Goal: Task Accomplishment & Management: Manage account settings

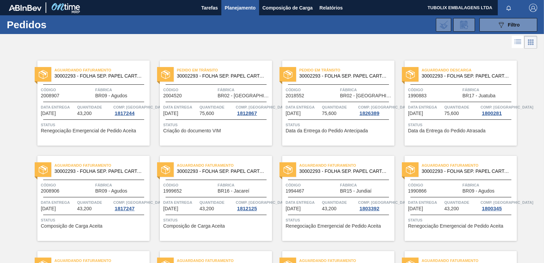
click at [318, 102] on div at bounding box center [338, 102] width 101 height 0
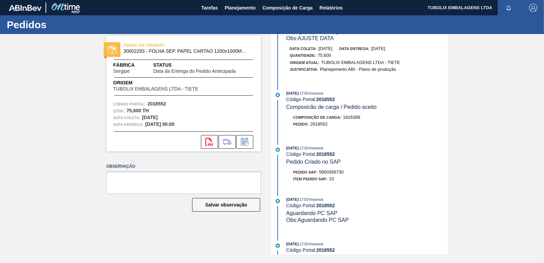
scroll to position [374, 0]
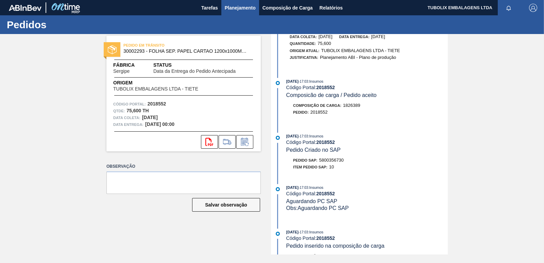
click at [236, 6] on span "Planejamento" at bounding box center [240, 8] width 31 height 8
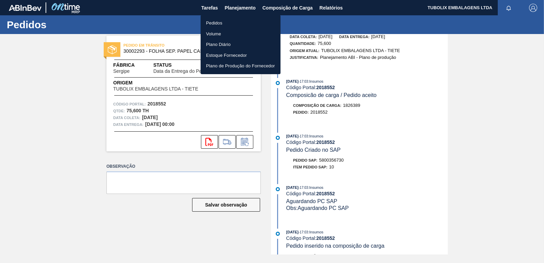
click at [218, 23] on li "Pedidos" at bounding box center [241, 23] width 80 height 11
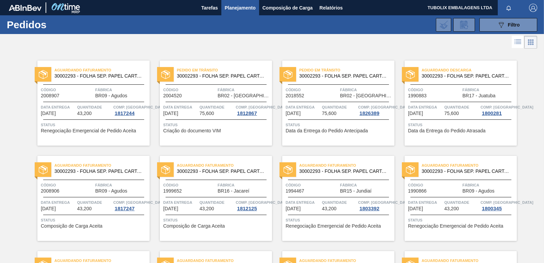
click at [216, 78] on span "30002293 - FOLHA SEP. PAPEL CARTAO 1200x1000M 350g" at bounding box center [222, 75] width 90 height 5
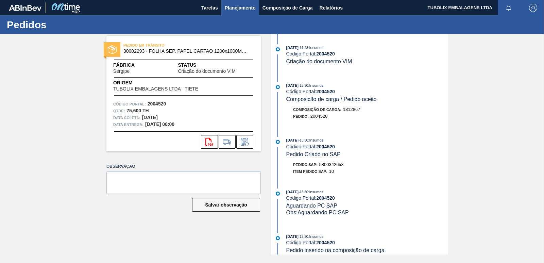
click at [241, 4] on span "Planejamento" at bounding box center [240, 8] width 31 height 8
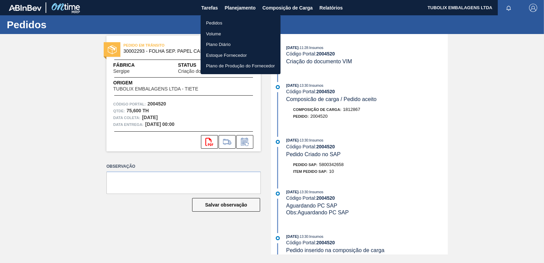
click at [221, 21] on li "Pedidos" at bounding box center [241, 23] width 80 height 11
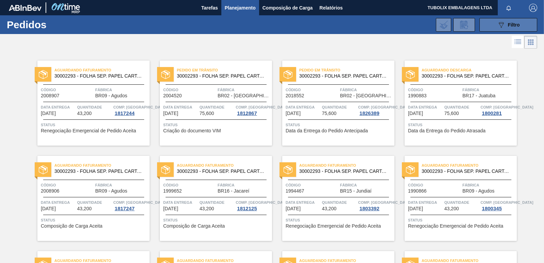
click at [519, 22] on button "089F7B8B-B2A5-4AFE-B5C0-19BA573D28AC Filtro" at bounding box center [509, 25] width 58 height 14
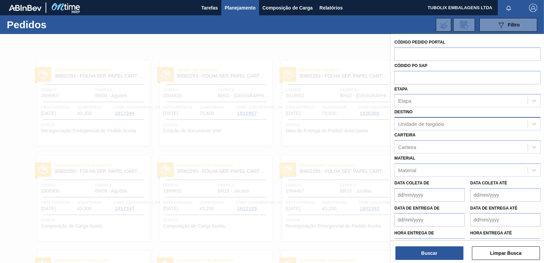
click at [423, 126] on div "Unidade de Negócio" at bounding box center [421, 124] width 46 height 6
type input "sergi"
click at [428, 136] on div "BR02 - Sergipe" at bounding box center [468, 140] width 146 height 13
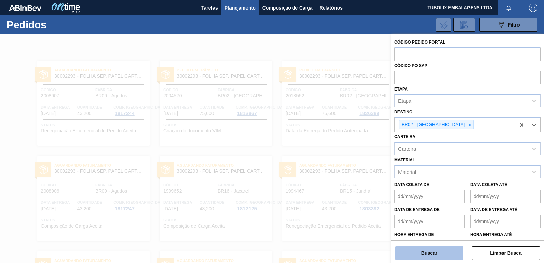
click at [432, 248] on button "Buscar" at bounding box center [430, 253] width 68 height 14
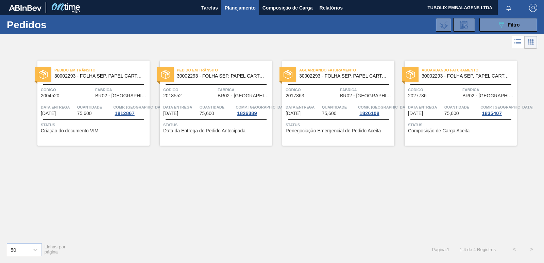
click at [323, 93] on span "Código" at bounding box center [312, 89] width 53 height 7
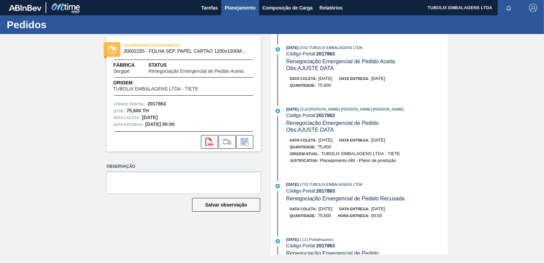
click at [236, 6] on span "Planejamento" at bounding box center [240, 8] width 31 height 8
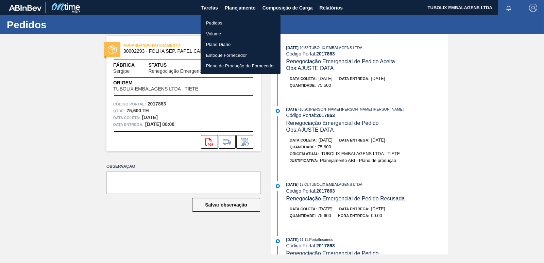
click at [220, 22] on li "Pedidos" at bounding box center [241, 23] width 80 height 11
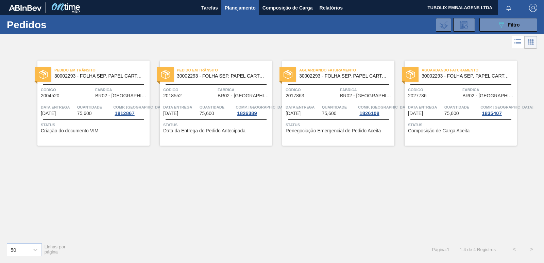
click at [112, 211] on div "Pedido em Trânsito 30002293 - FOLHA SEP. PAPEL CARTAO 1200x1000M 350g Código 20…" at bounding box center [272, 143] width 544 height 186
click at [492, 27] on button "089F7B8B-B2A5-4AFE-B5C0-19BA573D28AC Filtro" at bounding box center [509, 25] width 58 height 14
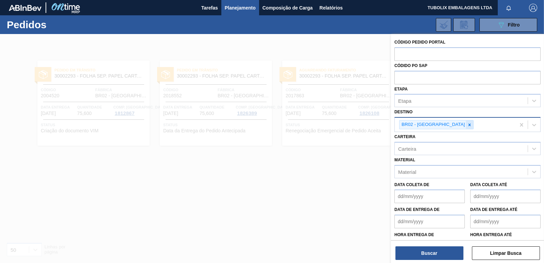
click at [467, 125] on icon at bounding box center [469, 124] width 5 height 5
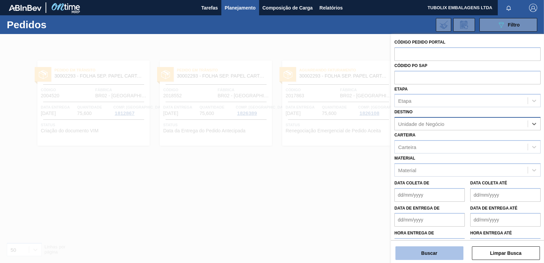
click at [435, 252] on button "Buscar" at bounding box center [430, 253] width 68 height 14
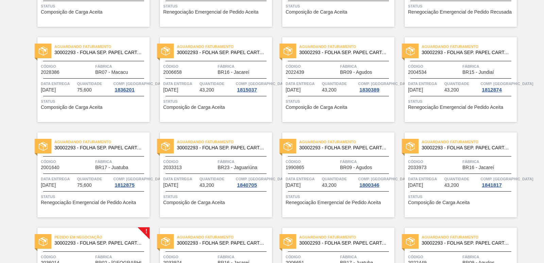
scroll to position [540, 0]
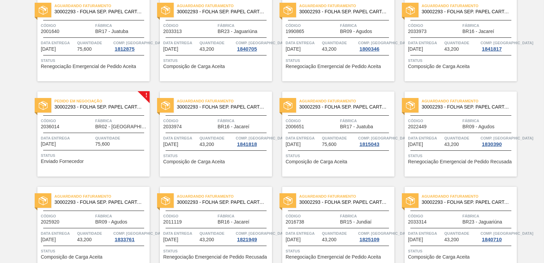
click at [88, 120] on span "Código" at bounding box center [67, 120] width 53 height 7
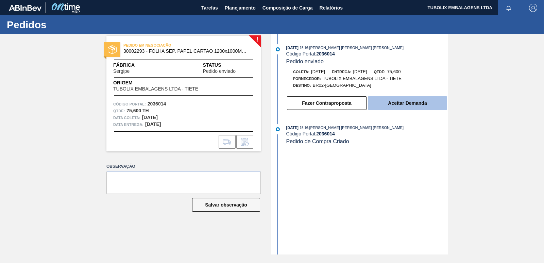
click at [404, 104] on button "Aceitar Demanda" at bounding box center [407, 103] width 79 height 14
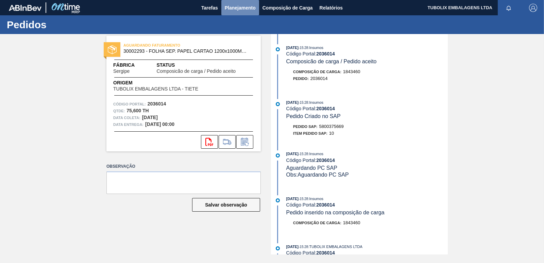
click at [233, 4] on span "Planejamento" at bounding box center [240, 8] width 31 height 8
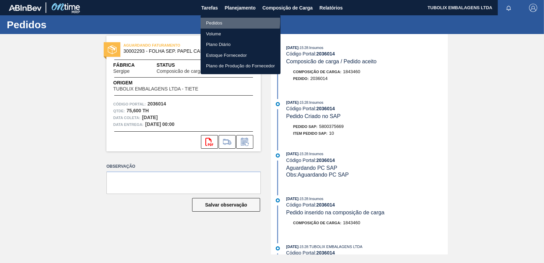
click at [217, 21] on li "Pedidos" at bounding box center [241, 23] width 80 height 11
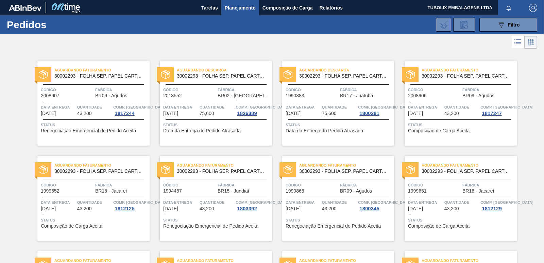
click at [207, 77] on span "30002293 - FOLHA SEP. PAPEL CARTAO 1200x1000M 350g" at bounding box center [222, 75] width 90 height 5
